Goal: Task Accomplishment & Management: Manage account settings

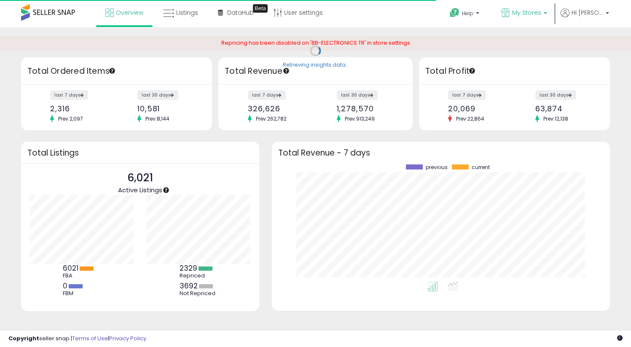
scroll to position [117, 321]
click at [536, 16] on span "My Stores" at bounding box center [526, 12] width 29 height 8
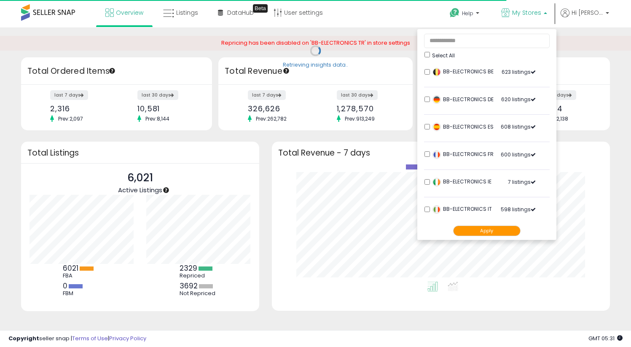
click at [532, 13] on span "My Stores" at bounding box center [526, 12] width 29 height 8
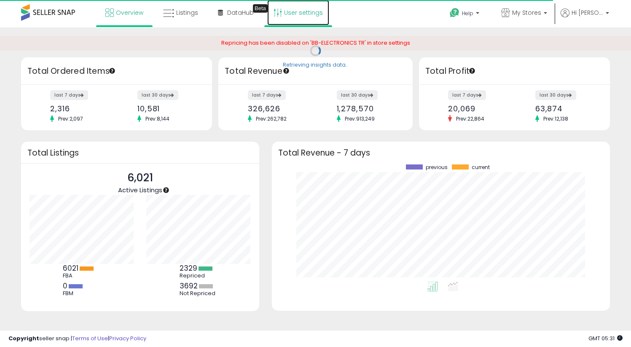
click at [307, 13] on link "User settings" at bounding box center [298, 12] width 62 height 25
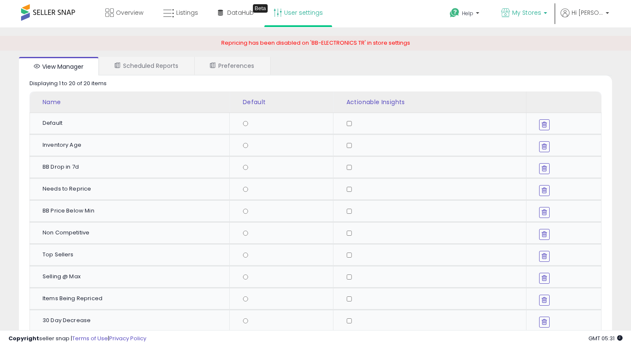
click at [522, 19] on p "My Stores" at bounding box center [524, 13] width 46 height 11
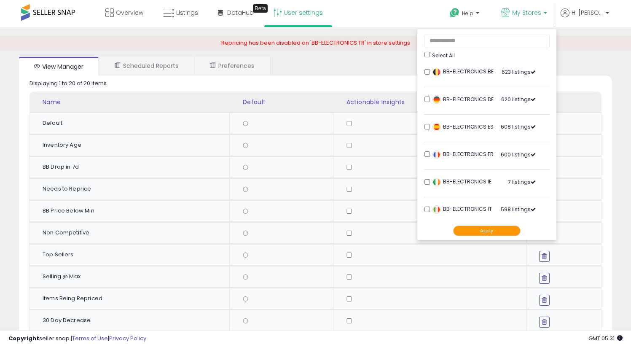
click at [482, 231] on button "Apply" at bounding box center [486, 231] width 67 height 11
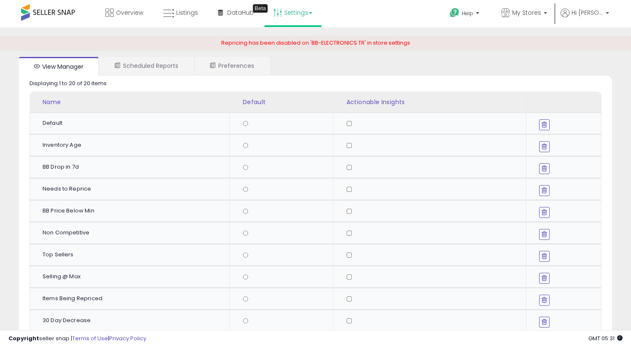
click at [280, 19] on link "Settings" at bounding box center [292, 12] width 51 height 25
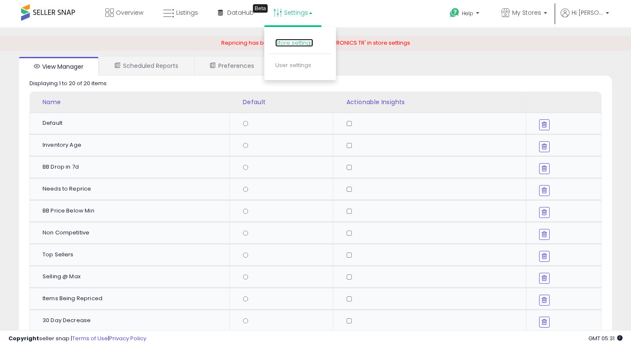
click at [292, 44] on link "Store settings" at bounding box center [294, 43] width 38 height 8
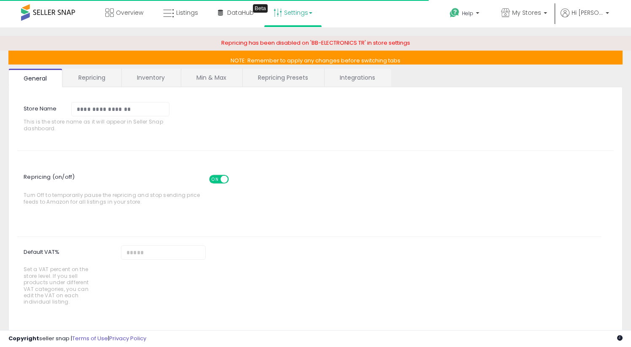
click at [101, 76] on link "Repricing" at bounding box center [91, 78] width 57 height 18
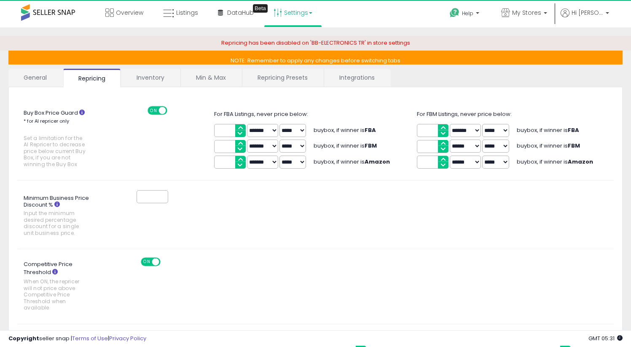
click at [142, 76] on link "Inventory" at bounding box center [150, 78] width 58 height 18
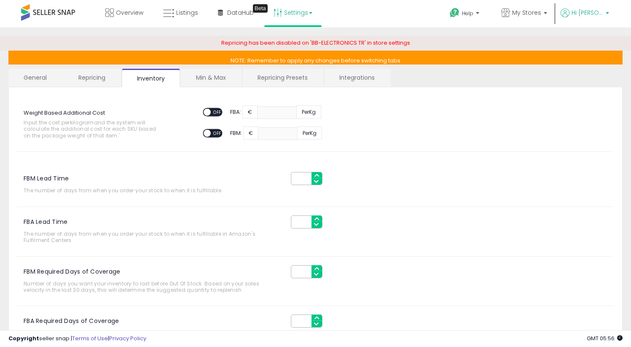
click at [593, 15] on span "Hi [PERSON_NAME]" at bounding box center [588, 12] width 32 height 8
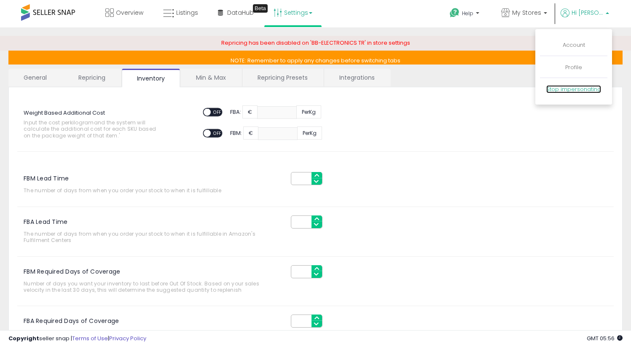
click at [577, 91] on link "Stop impersonating" at bounding box center [573, 89] width 55 height 8
